Goal: Information Seeking & Learning: Learn about a topic

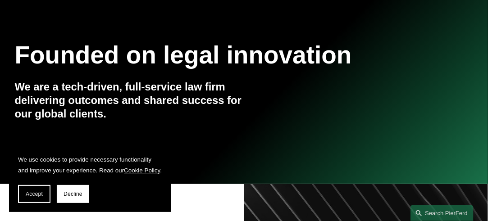
scroll to position [180, 0]
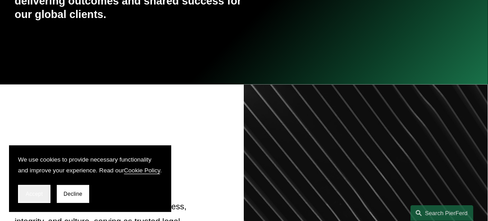
click at [28, 195] on span "Accept" at bounding box center [34, 194] width 17 height 6
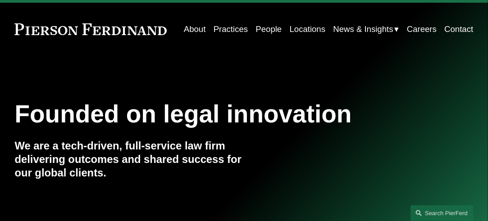
scroll to position [0, 0]
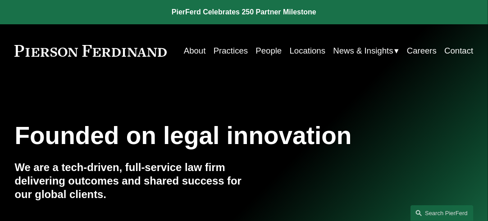
click at [269, 49] on link "People" at bounding box center [269, 50] width 26 height 17
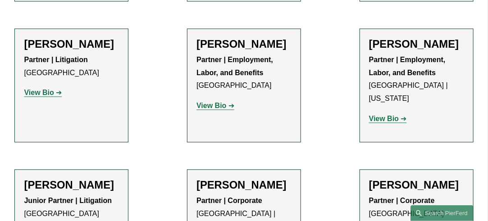
scroll to position [5179, 0]
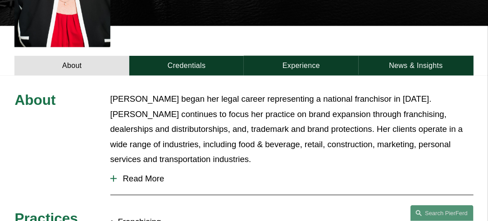
scroll to position [270, 0]
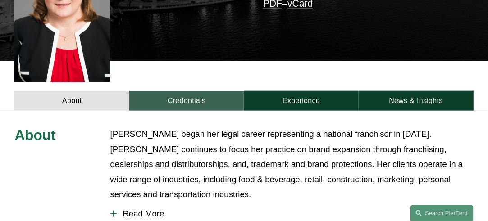
click at [206, 91] on link "Credentials" at bounding box center [186, 101] width 115 height 20
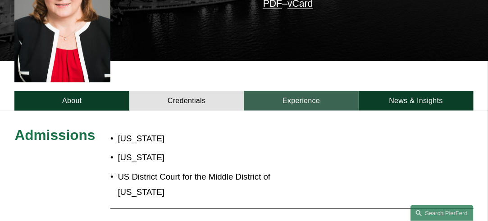
click at [313, 91] on link "Experience" at bounding box center [301, 101] width 115 height 20
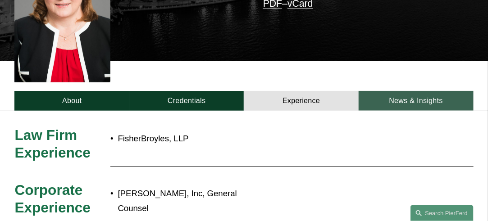
click at [400, 91] on link "News & Insights" at bounding box center [415, 101] width 115 height 20
